Goal: Task Accomplishment & Management: Manage account settings

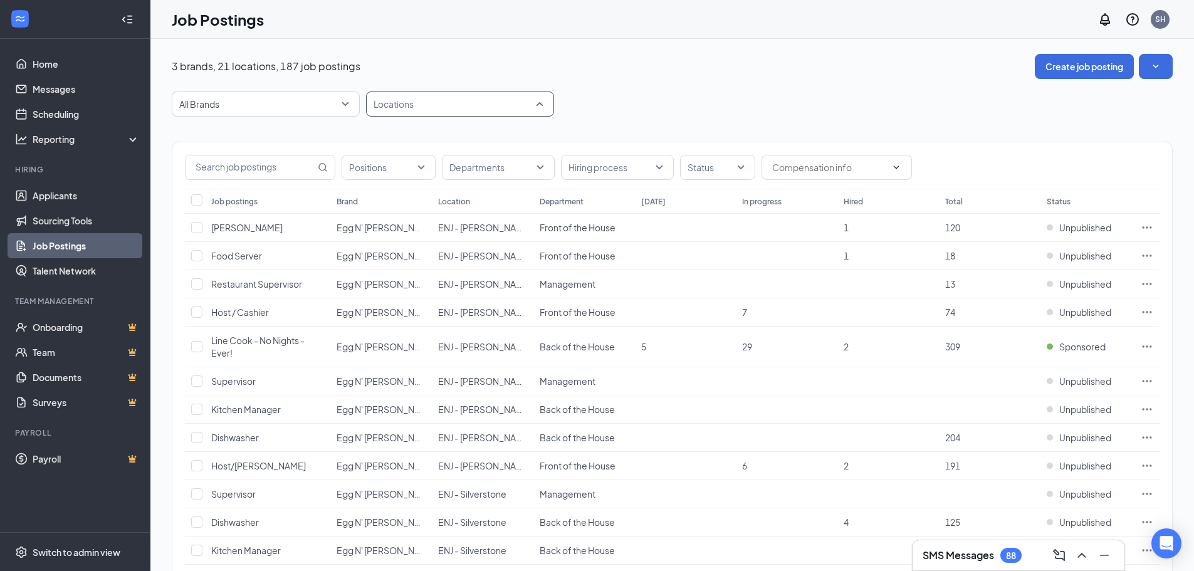
click at [537, 101] on div at bounding box center [453, 104] width 169 height 20
click at [386, 227] on div at bounding box center [381, 224] width 11 height 11
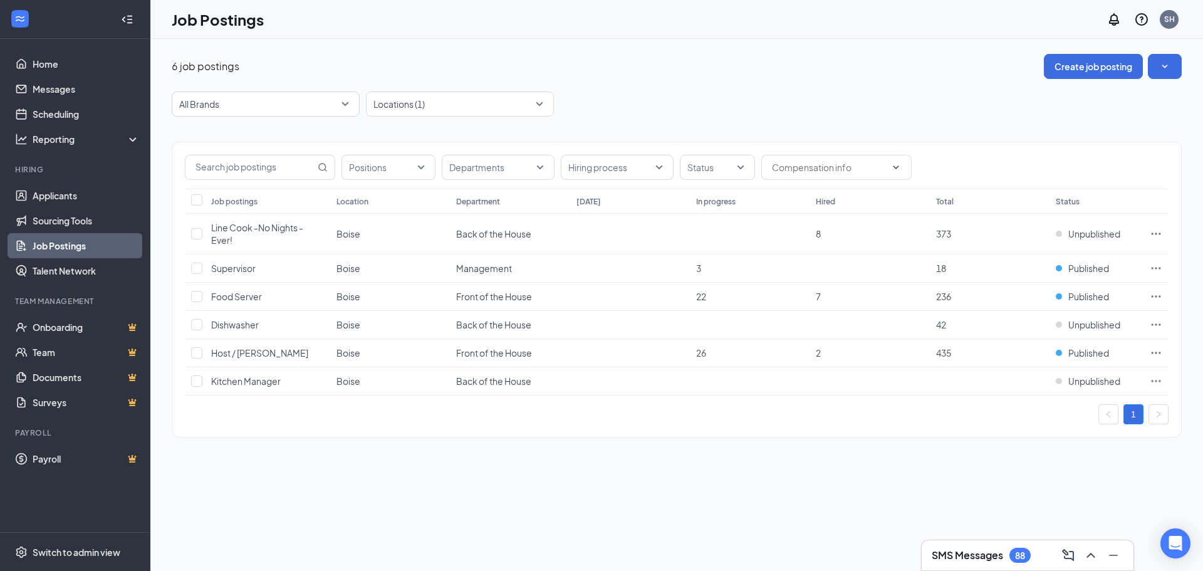
click at [745, 70] on div "6 job postings Create job posting" at bounding box center [677, 66] width 1010 height 25
click at [1161, 269] on icon "Ellipses" at bounding box center [1156, 268] width 13 height 13
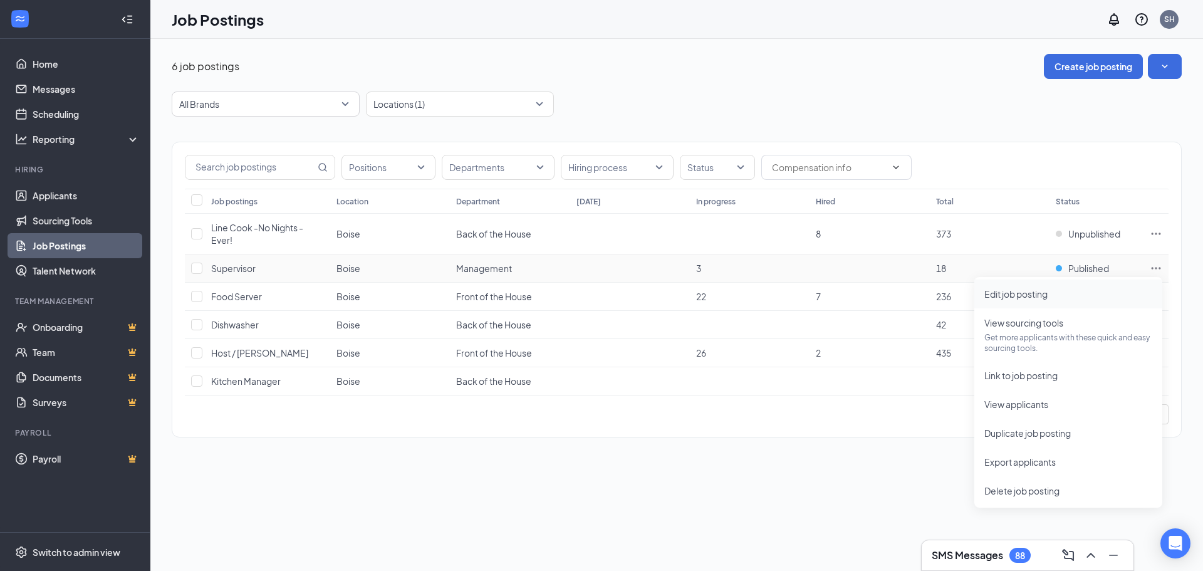
click at [1030, 301] on li "Edit job posting" at bounding box center [1069, 294] width 188 height 29
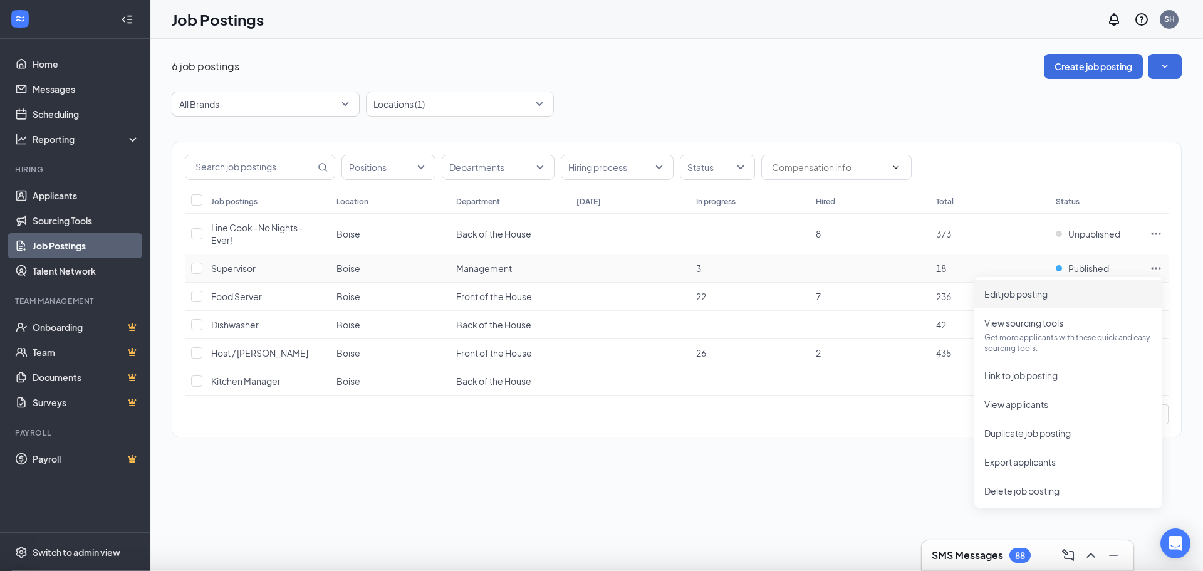
type input "Supervisor"
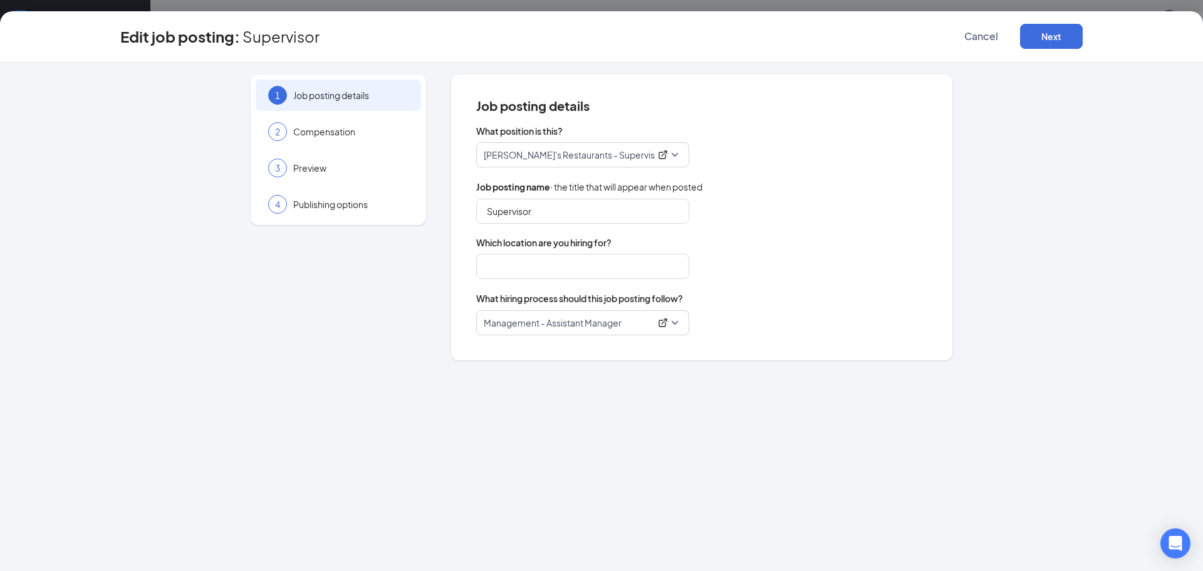
type input "Boise"
click at [338, 126] on span "Compensation" at bounding box center [350, 131] width 115 height 13
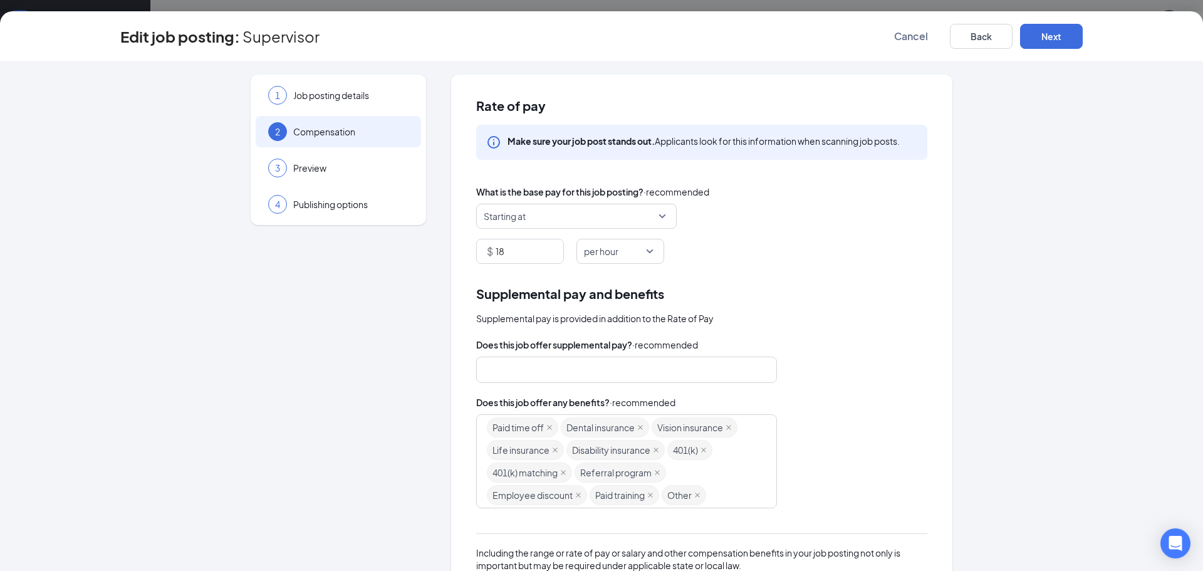
click at [656, 216] on span "Starting at" at bounding box center [577, 216] width 186 height 24
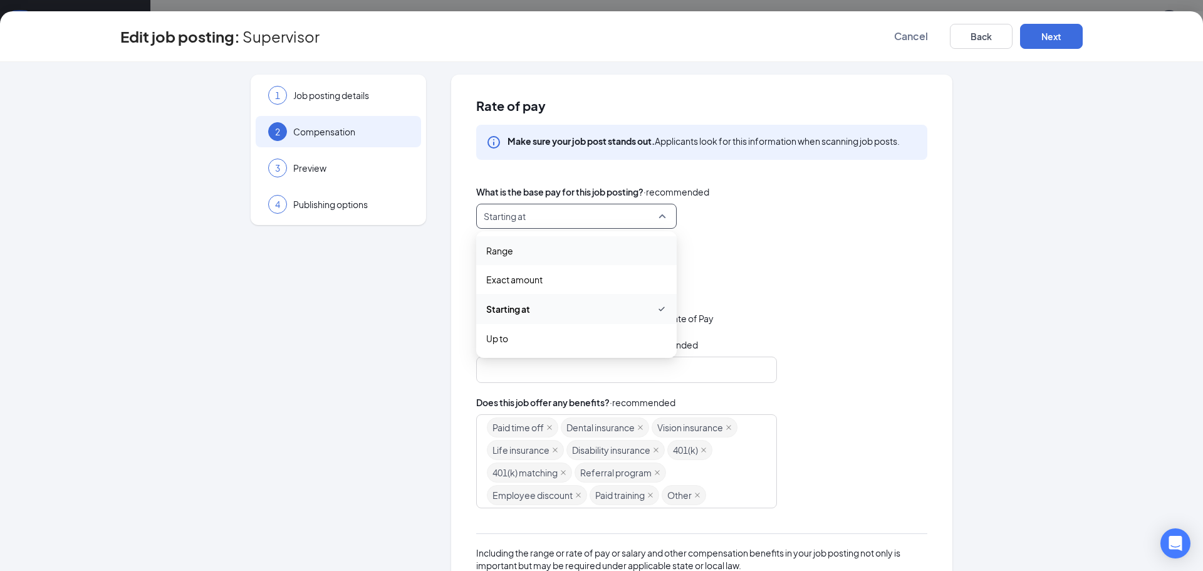
click at [506, 253] on span "Range" at bounding box center [499, 251] width 27 height 14
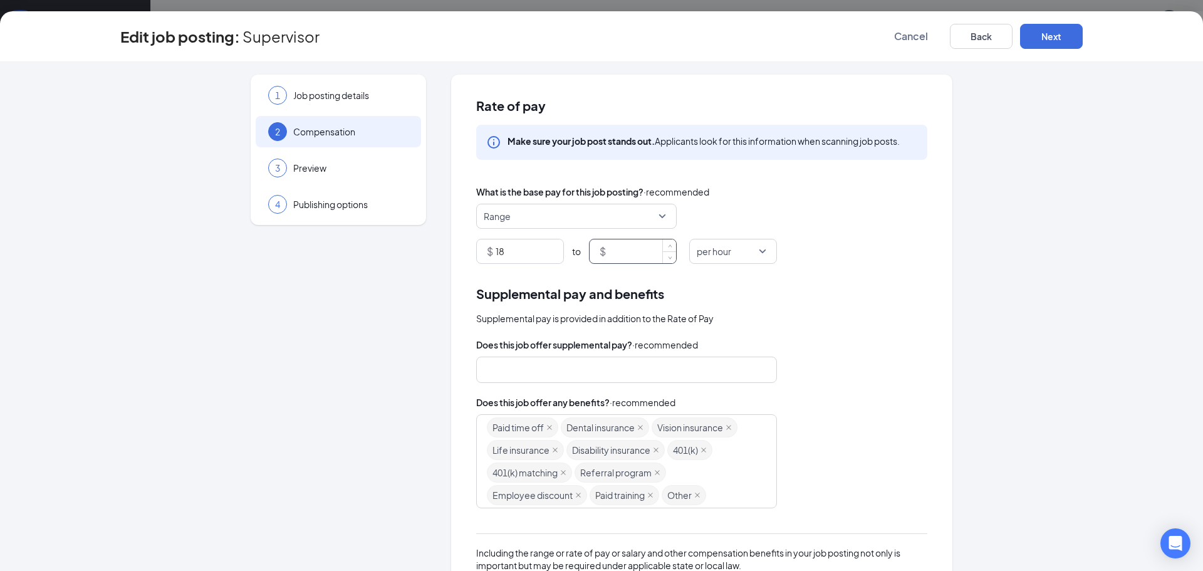
click at [627, 256] on input at bounding box center [643, 251] width 68 height 24
type input "1"
type input "19"
click at [845, 318] on div "Supplemental pay is provided in addition to the Rate of Pay" at bounding box center [701, 318] width 451 height 14
click at [1058, 42] on button "Next" at bounding box center [1051, 36] width 63 height 25
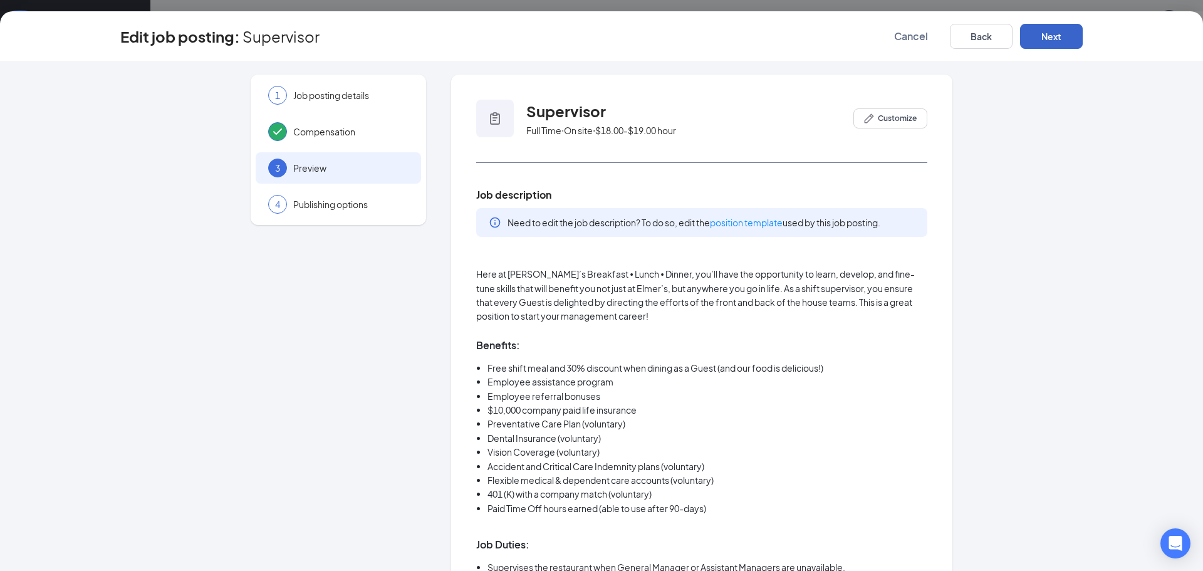
click at [1060, 35] on button "Next" at bounding box center [1051, 36] width 63 height 25
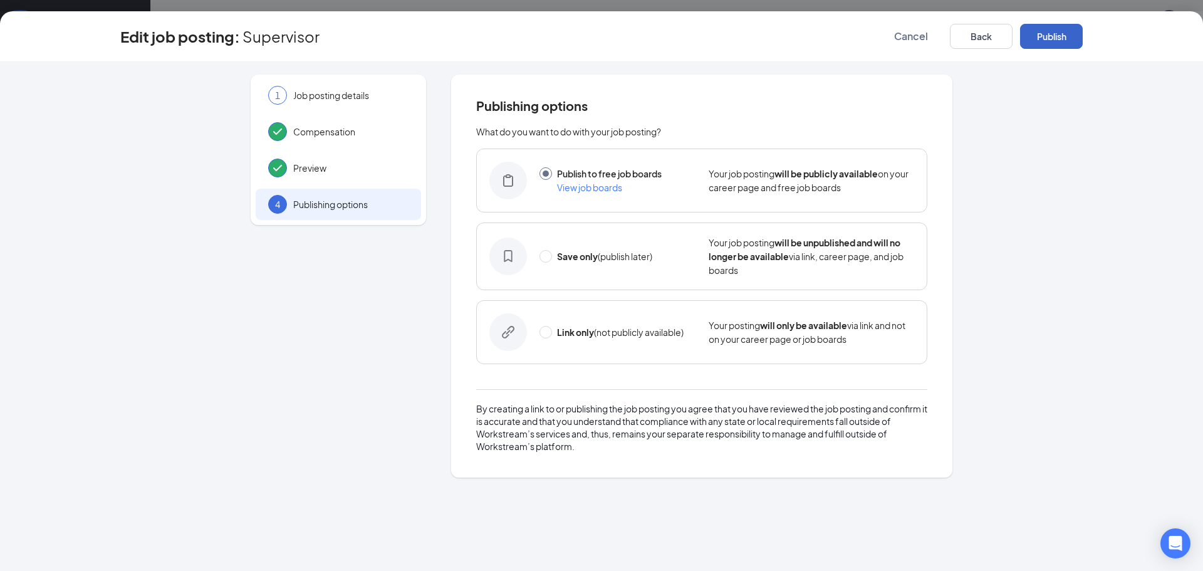
click at [1062, 39] on button "Publish" at bounding box center [1051, 36] width 63 height 25
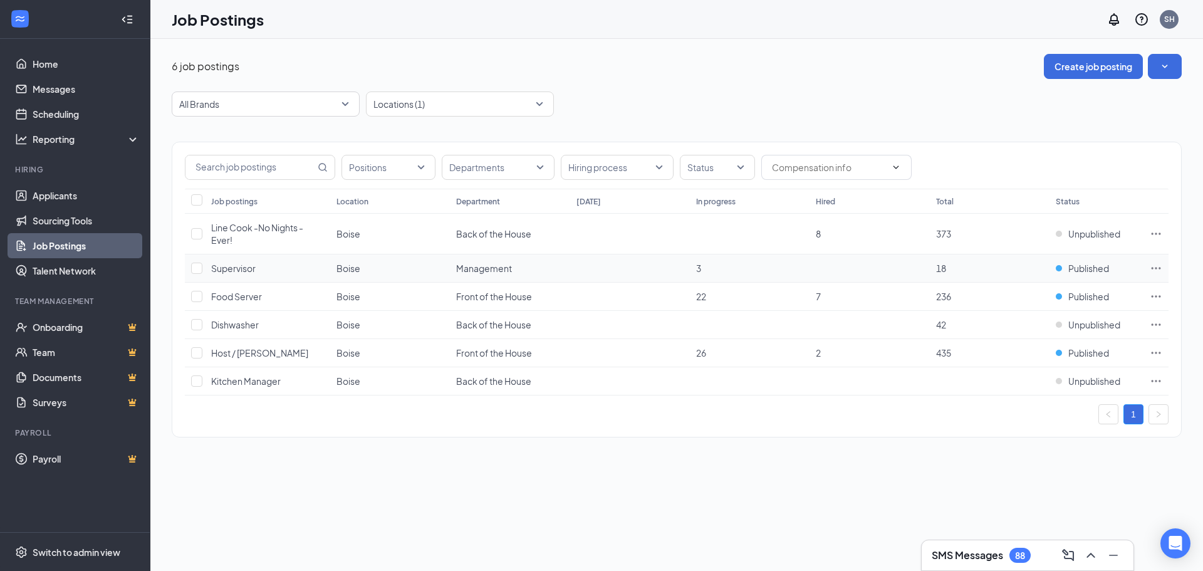
click at [1157, 268] on icon "Ellipses" at bounding box center [1156, 268] width 9 height 2
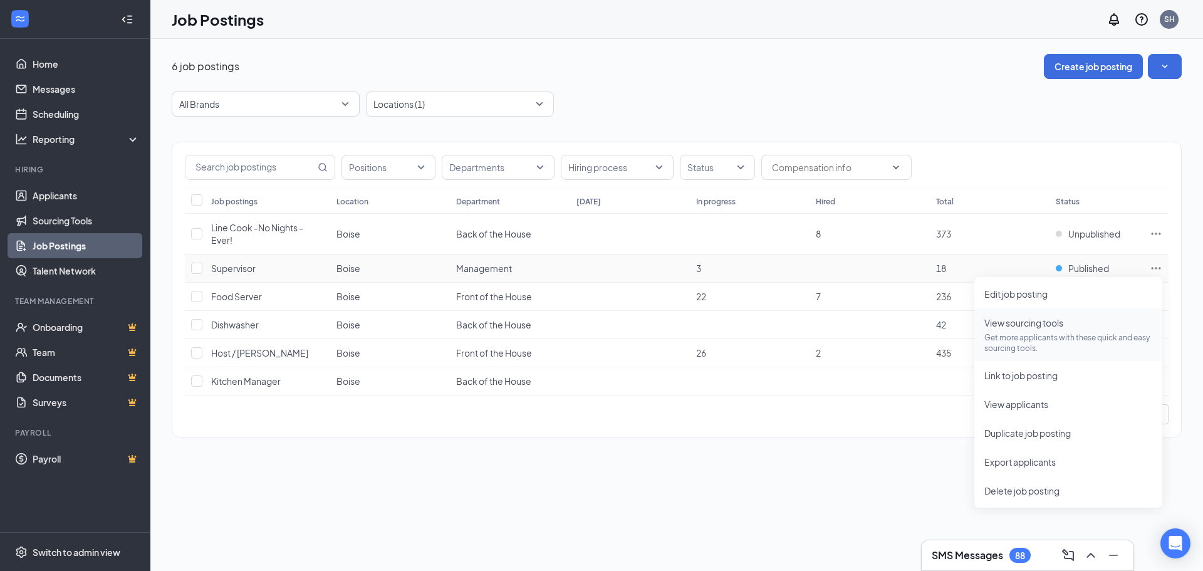
click at [1032, 351] on p "Get more applicants with these quick and easy sourcing tools." at bounding box center [1069, 342] width 168 height 21
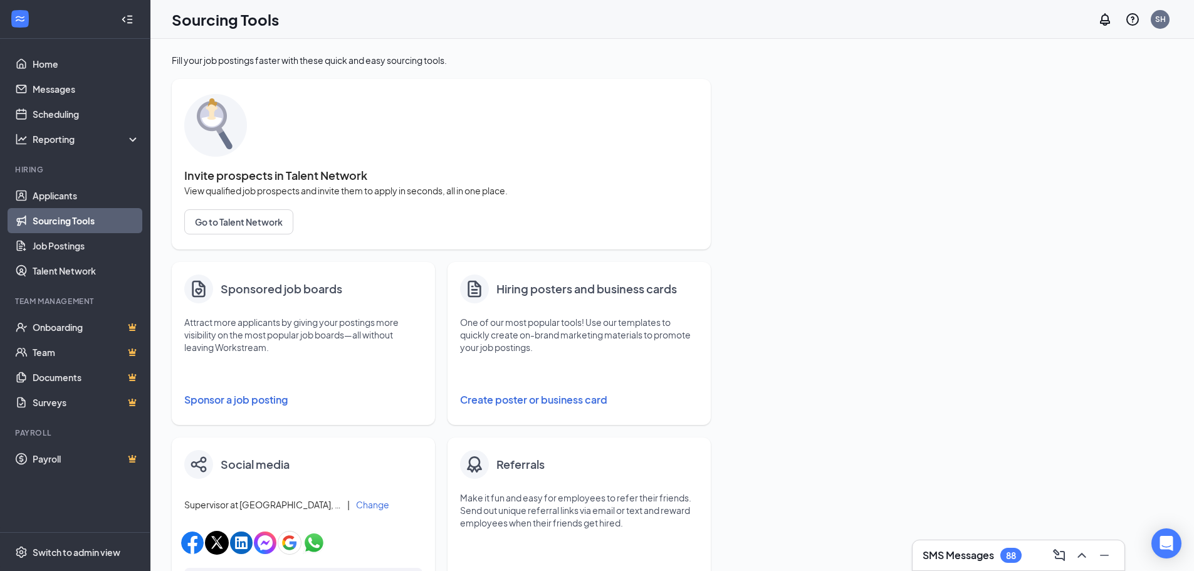
click at [233, 402] on button "Sponsor a job posting" at bounding box center [303, 399] width 238 height 25
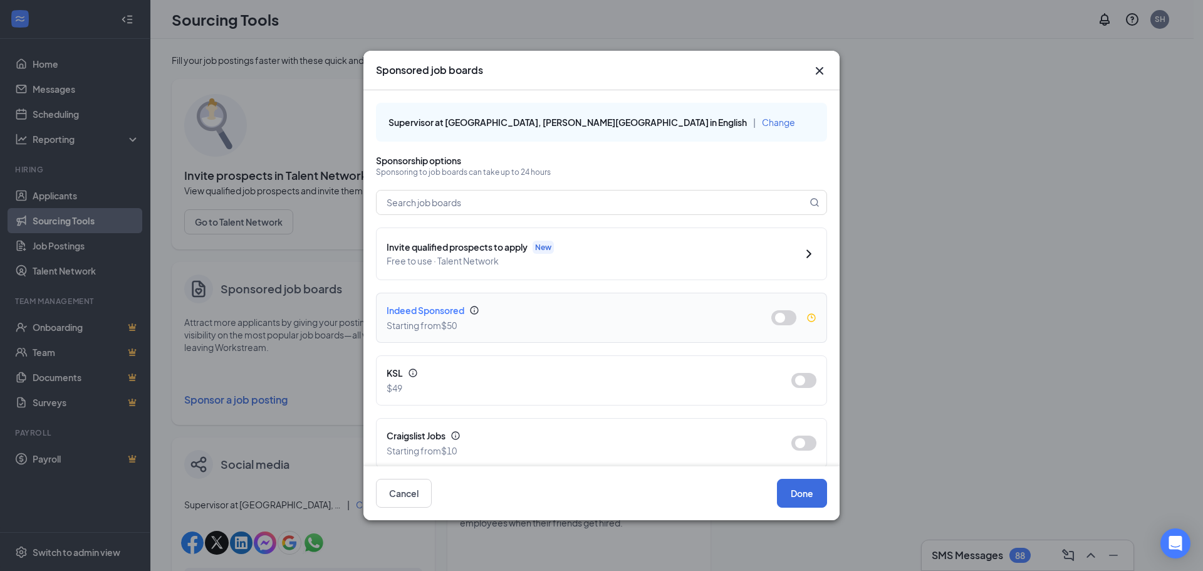
click at [494, 317] on div "Indeed Sponsored Starting from $50" at bounding box center [569, 317] width 365 height 29
click at [781, 321] on button "button" at bounding box center [783, 317] width 25 height 15
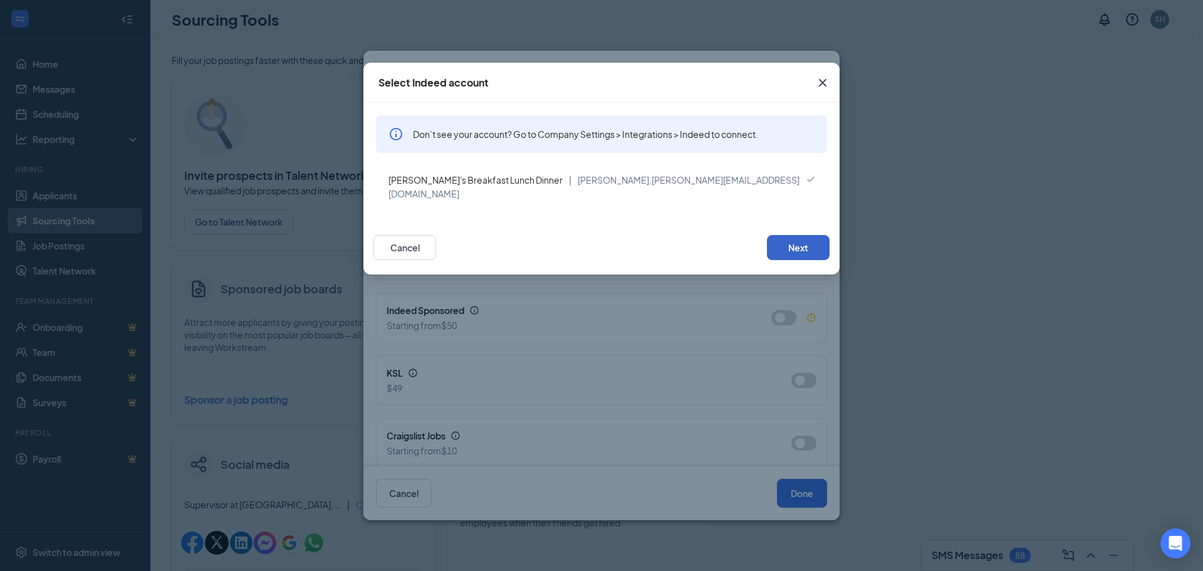
click at [805, 235] on button "Next" at bounding box center [798, 247] width 63 height 25
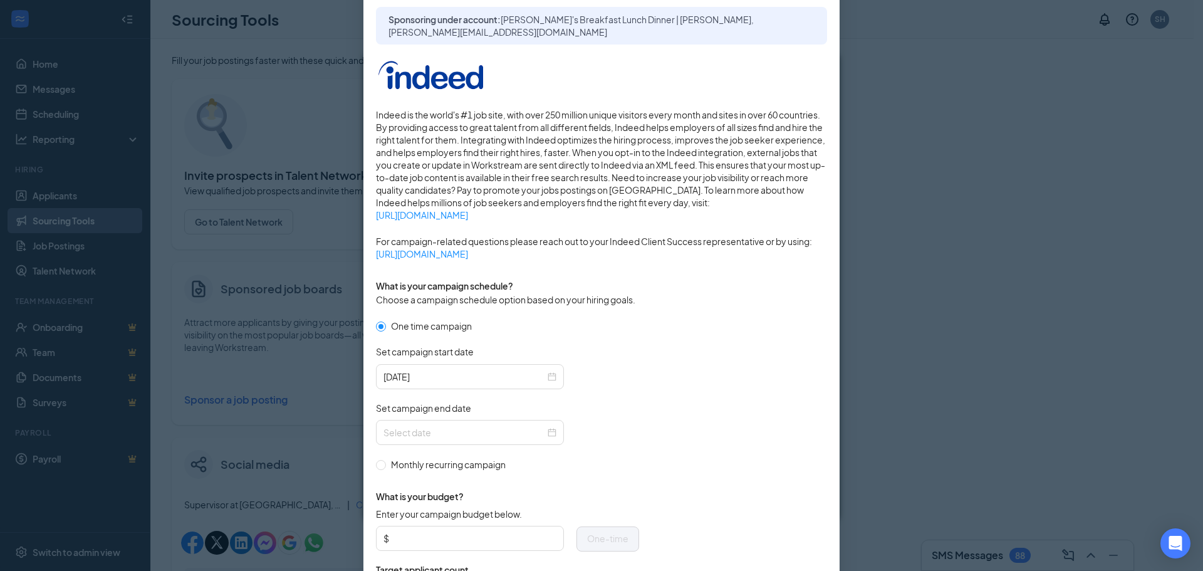
scroll to position [188, 0]
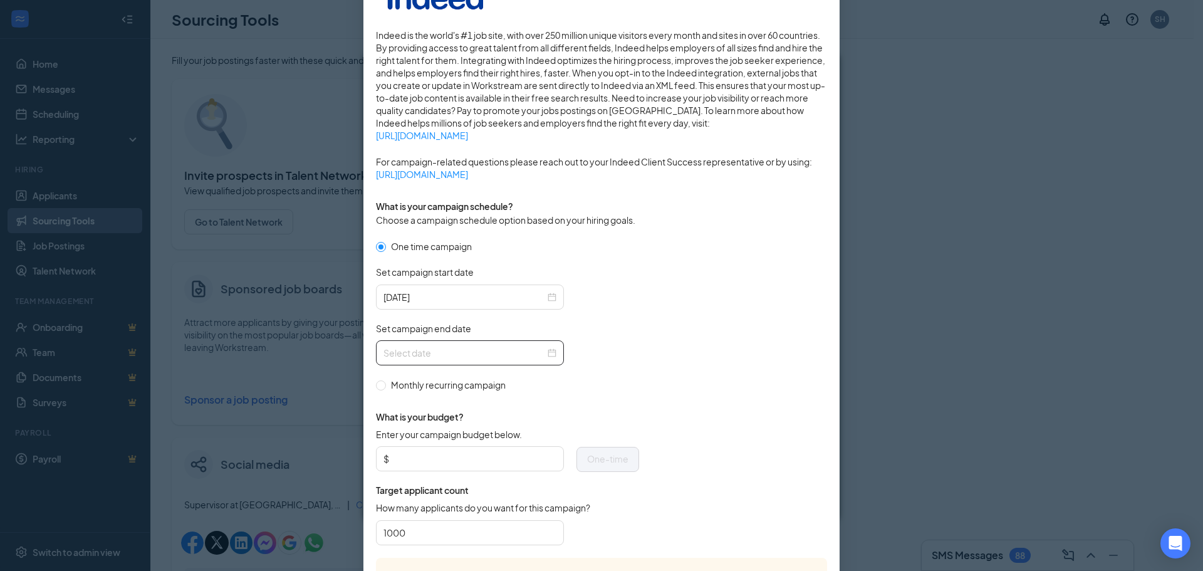
click at [548, 355] on div at bounding box center [470, 353] width 173 height 14
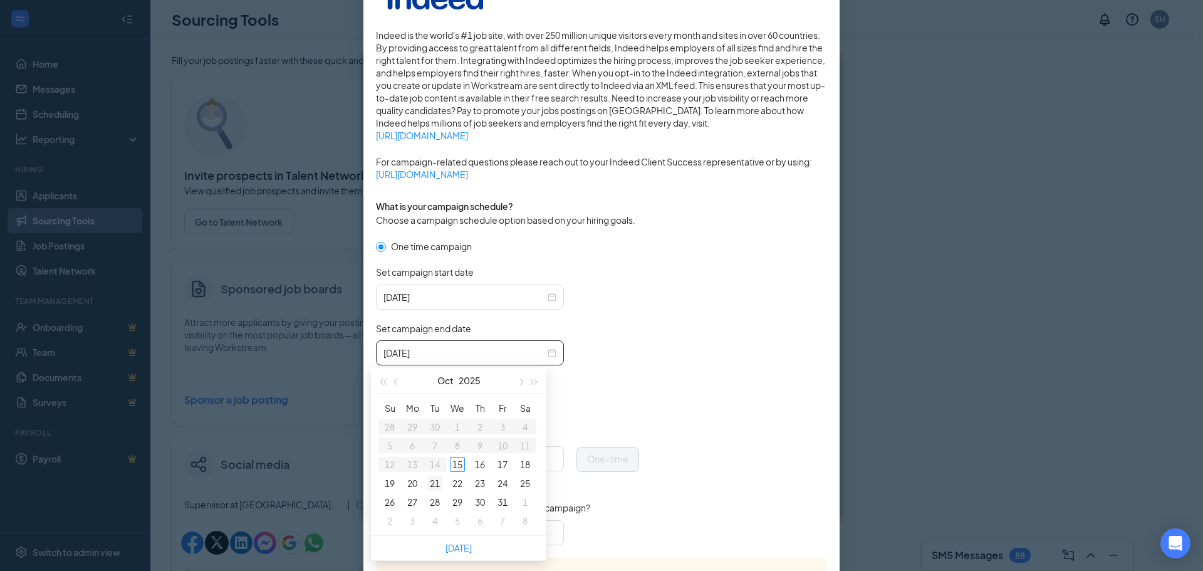
type input "[DATE]"
click at [412, 483] on div "20" at bounding box center [412, 483] width 15 height 15
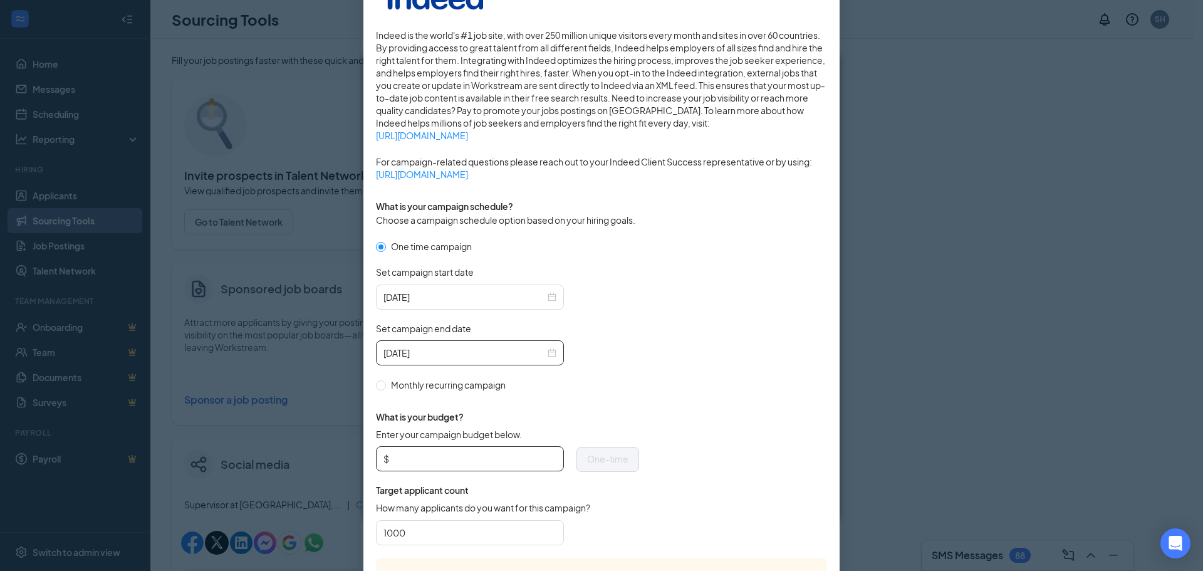
click at [462, 458] on input "Enter your campaign budget below." at bounding box center [474, 458] width 165 height 19
type input "75.00"
drag, startPoint x: 407, startPoint y: 541, endPoint x: 154, endPoint y: 507, distance: 254.9
click at [159, 508] on div "Publish to Indeed Sponsorship Sponsoring under account: [PERSON_NAME]'s Breakfa…" at bounding box center [601, 285] width 1203 height 571
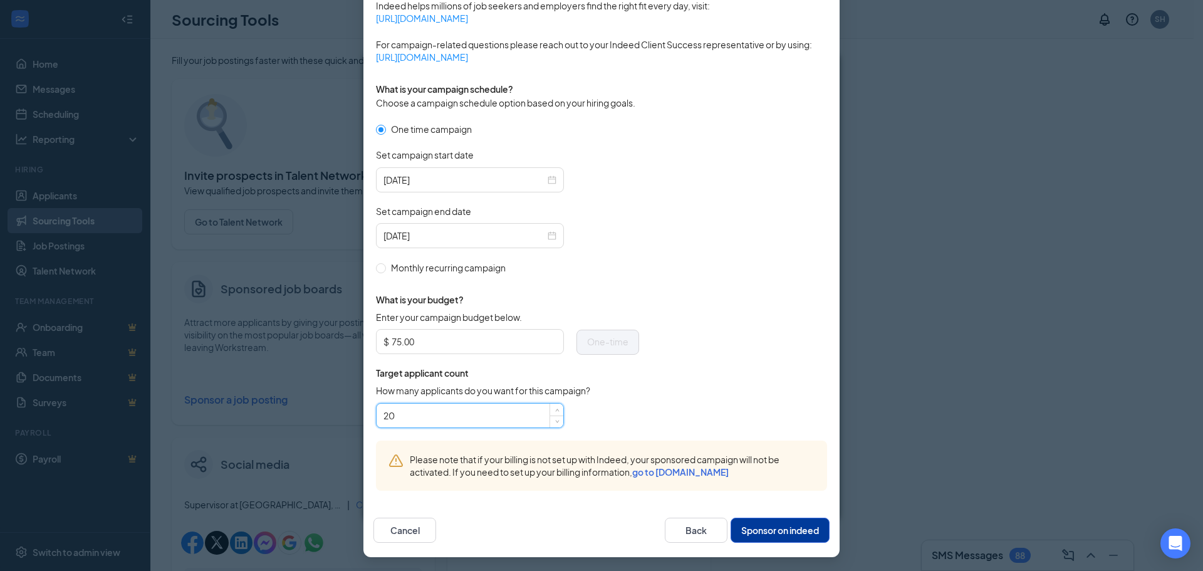
scroll to position [306, 0]
type input "20"
click at [785, 525] on button "Sponsor on indeed" at bounding box center [780, 528] width 99 height 25
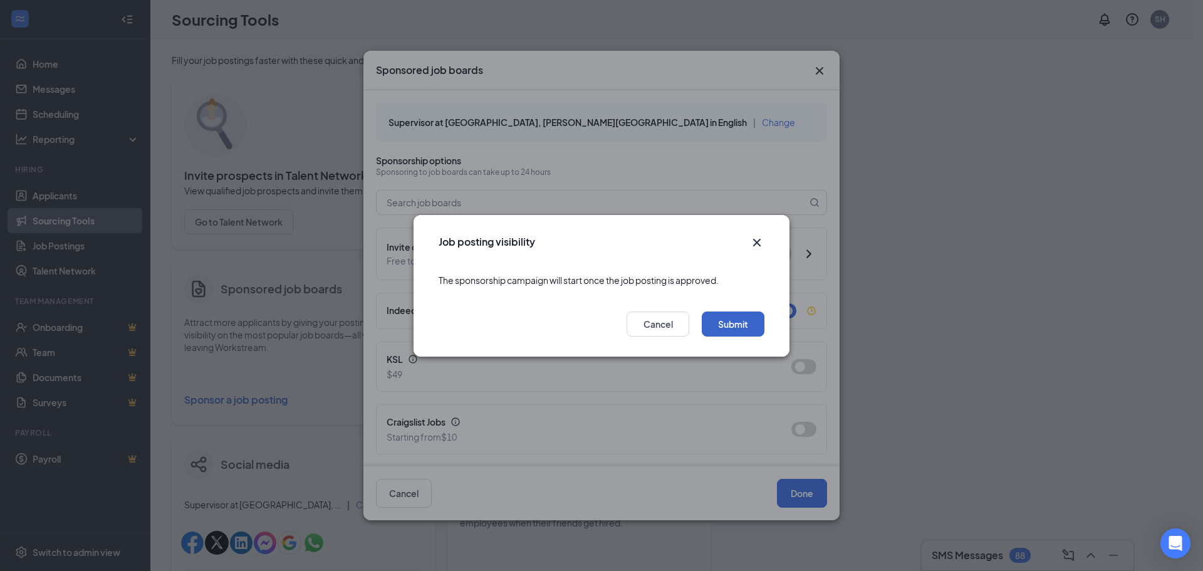
click at [740, 322] on button "Submit" at bounding box center [733, 323] width 63 height 25
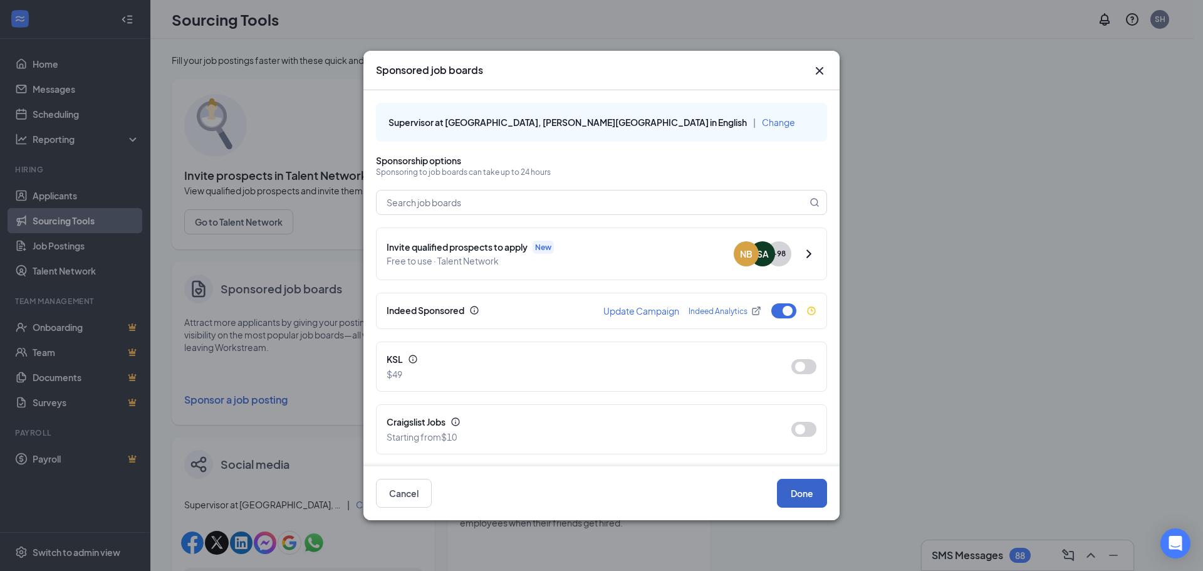
click at [812, 493] on button "Done" at bounding box center [802, 493] width 50 height 29
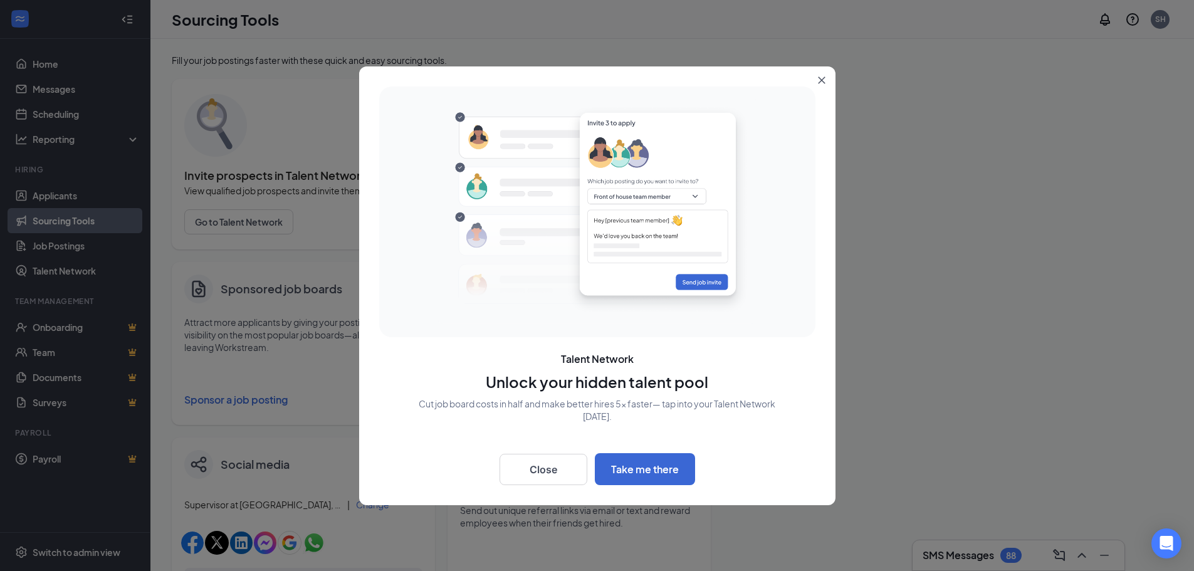
click at [822, 78] on icon "Close" at bounding box center [822, 80] width 8 height 8
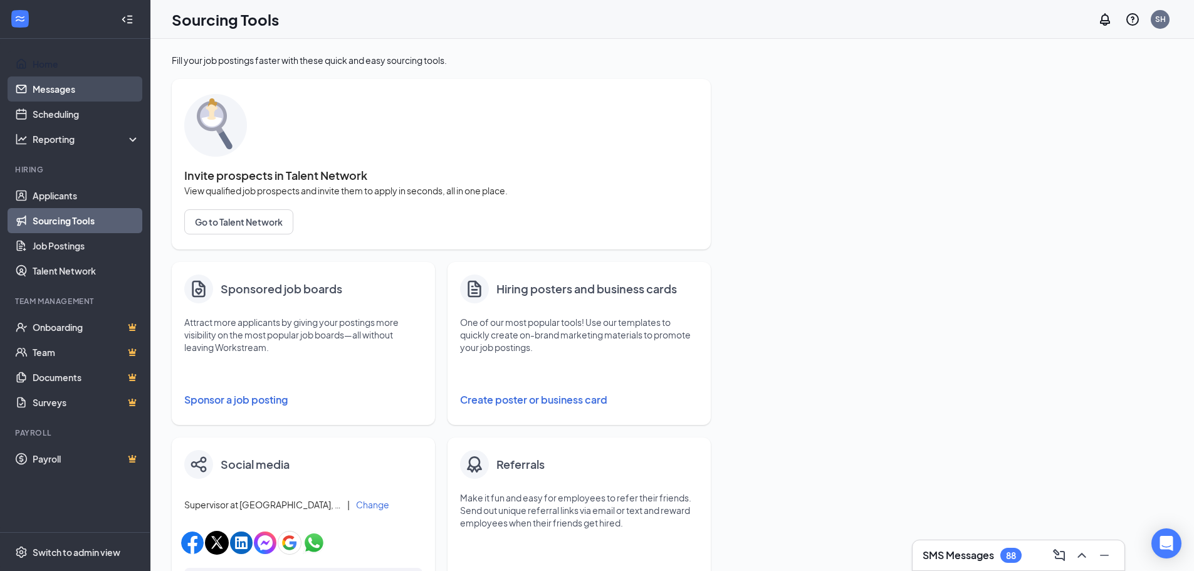
drag, startPoint x: 47, startPoint y: 61, endPoint x: 83, endPoint y: 83, distance: 42.5
click at [47, 61] on link "Home" at bounding box center [86, 63] width 107 height 25
